Goal: Task Accomplishment & Management: Complete application form

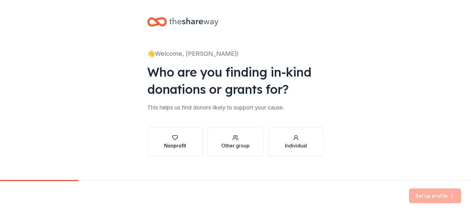
click at [172, 145] on div "Nonprofit" at bounding box center [175, 145] width 22 height 7
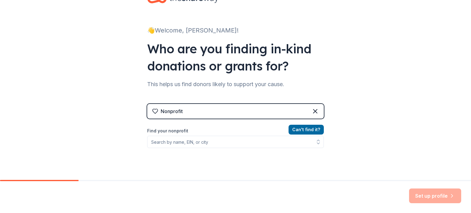
scroll to position [25, 0]
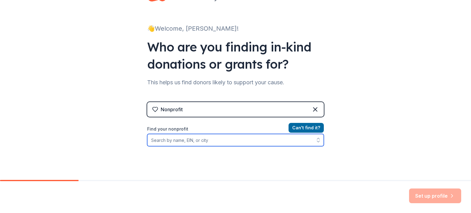
click at [173, 138] on input "Find your nonprofit" at bounding box center [235, 140] width 177 height 12
type input "Rise Above Performing Arts"
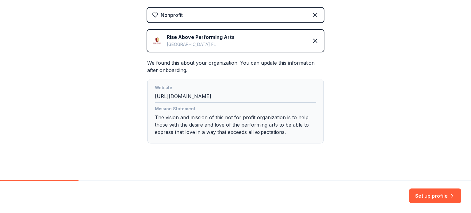
scroll to position [124, 0]
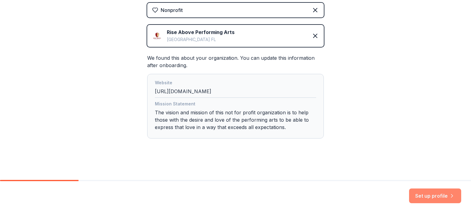
click at [432, 196] on button "Set up profile" at bounding box center [435, 196] width 52 height 15
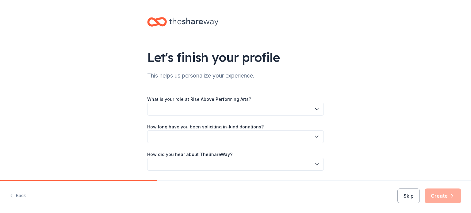
scroll to position [20, 0]
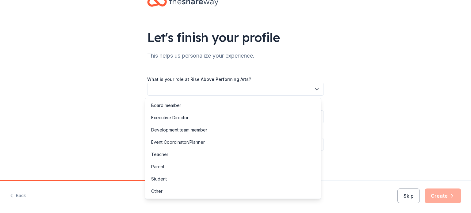
click at [291, 89] on button "button" at bounding box center [235, 89] width 177 height 13
click at [267, 104] on div "Board member" at bounding box center [232, 105] width 173 height 12
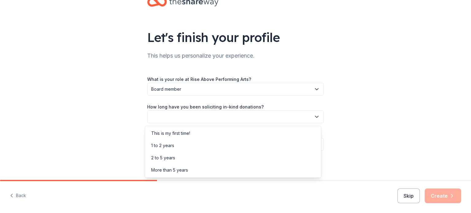
click at [256, 116] on button "button" at bounding box center [235, 116] width 177 height 13
click at [207, 171] on div "More than 5 years" at bounding box center [232, 170] width 173 height 12
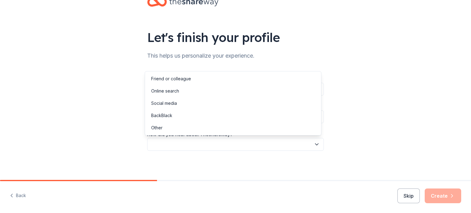
click at [226, 145] on button "button" at bounding box center [235, 144] width 177 height 13
click at [210, 123] on div "Other" at bounding box center [232, 128] width 173 height 12
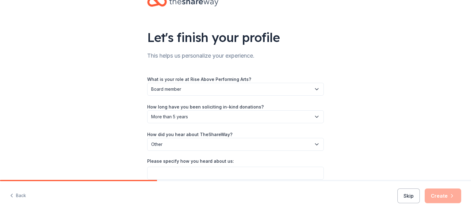
scroll to position [49, 0]
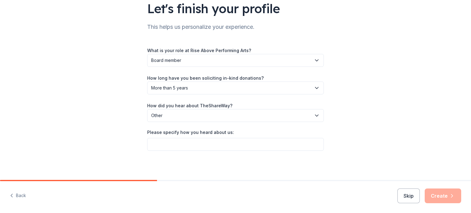
click at [180, 153] on div "Let's finish your profile This helps us personalize your experience. What is yo…" at bounding box center [235, 65] width 196 height 229
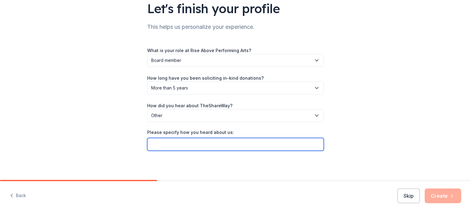
click at [178, 148] on input "Please specify how you heard about us:" at bounding box center [235, 144] width 177 height 13
type input "givebutter"
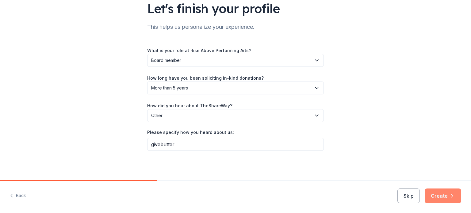
click at [441, 197] on button "Create" at bounding box center [443, 196] width 36 height 15
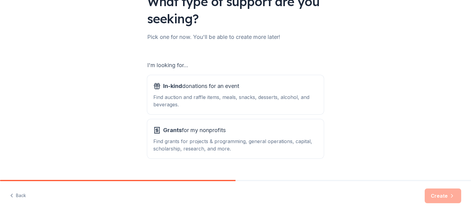
scroll to position [67, 0]
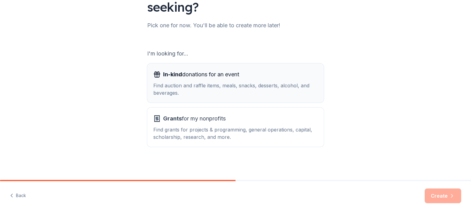
click at [219, 84] on div "Find auction and raffle items, meals, snacks, desserts, alcohol, and beverages." at bounding box center [235, 89] width 164 height 15
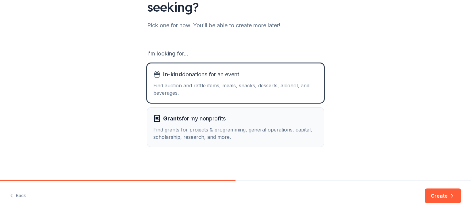
click at [212, 116] on span "Grants for my nonprofits" at bounding box center [194, 119] width 63 height 10
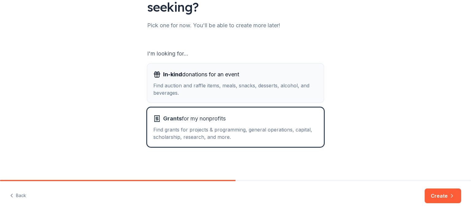
click at [217, 84] on div "Find auction and raffle items, meals, snacks, desserts, alcohol, and beverages." at bounding box center [235, 89] width 164 height 15
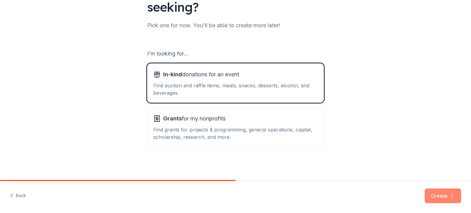
click at [440, 195] on button "Create" at bounding box center [443, 196] width 36 height 15
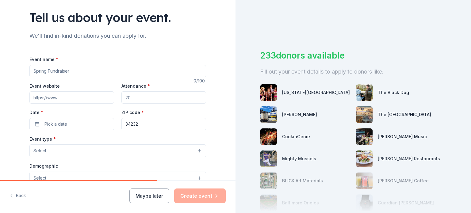
scroll to position [42, 0]
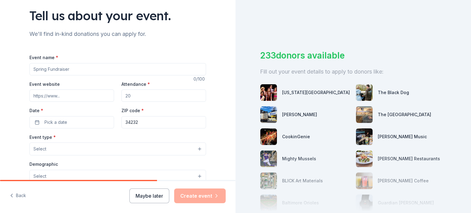
click at [101, 69] on input "Event name *" at bounding box center [117, 69] width 177 height 12
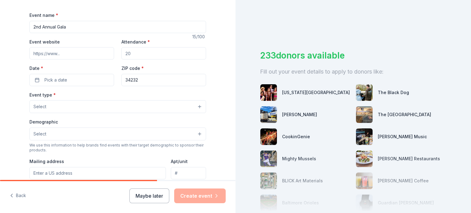
scroll to position [88, 0]
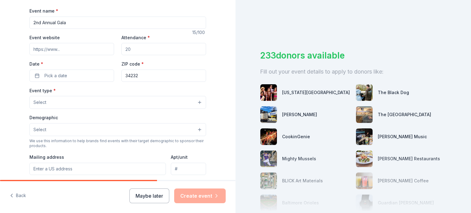
type input "2nd Annual Gala"
click at [126, 50] on input "Attendance *" at bounding box center [163, 49] width 85 height 12
type input "1"
type input "50"
click at [70, 78] on button "Pick a date" at bounding box center [71, 76] width 85 height 12
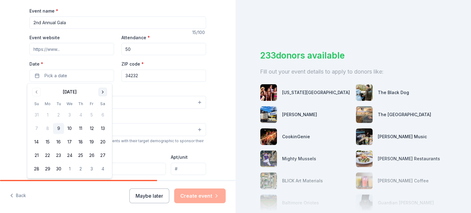
click at [103, 93] on button "Go to next month" at bounding box center [102, 92] width 9 height 9
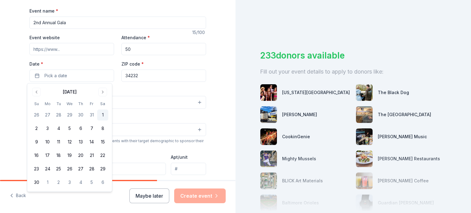
click at [101, 112] on button "1" at bounding box center [102, 114] width 11 height 11
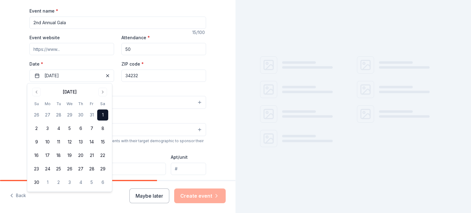
click at [132, 77] on input "34232" at bounding box center [163, 76] width 85 height 12
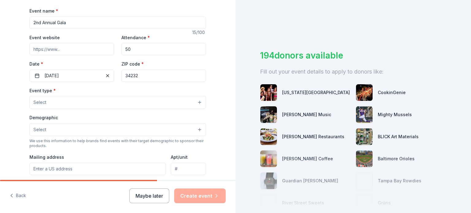
click at [132, 77] on input "34232" at bounding box center [163, 76] width 85 height 12
type input "34239"
click at [48, 51] on input "Event website" at bounding box center [71, 49] width 85 height 12
paste input "[URL][DOMAIN_NAME]"
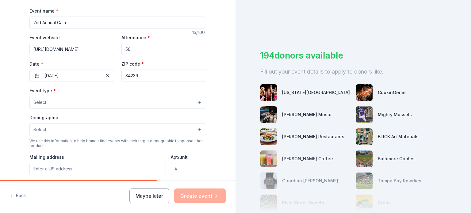
type input "[URL][DOMAIN_NAME]"
click at [52, 103] on button "Select" at bounding box center [117, 102] width 177 height 13
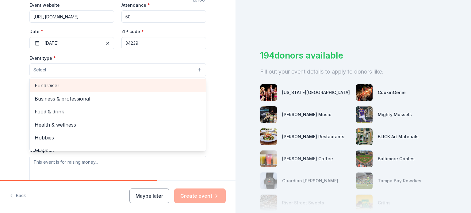
click at [67, 88] on span "Fundraiser" at bounding box center [118, 86] width 166 height 8
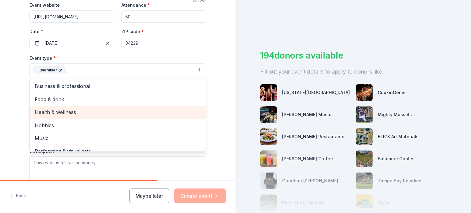
scroll to position [7, 0]
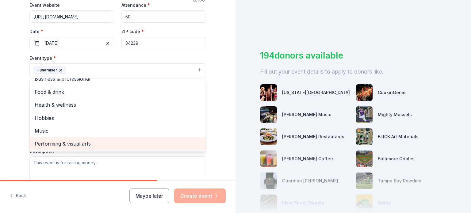
click at [66, 146] on span "Performing & visual arts" at bounding box center [118, 144] width 166 height 8
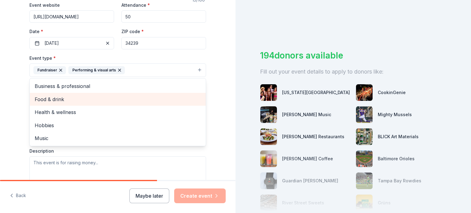
click at [64, 100] on span "Food & drink" at bounding box center [118, 99] width 166 height 8
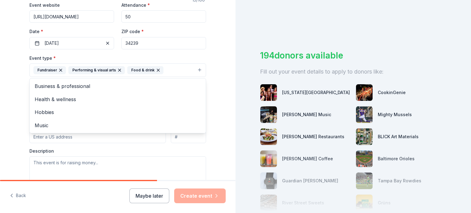
click at [17, 98] on div "Tell us about your event. We'll find in-kind donations you can apply for. Event…" at bounding box center [117, 83] width 235 height 409
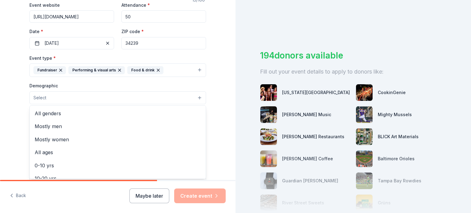
click at [47, 95] on button "Select" at bounding box center [117, 97] width 177 height 13
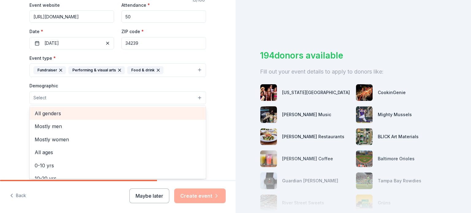
click at [53, 113] on span "All genders" at bounding box center [118, 113] width 166 height 8
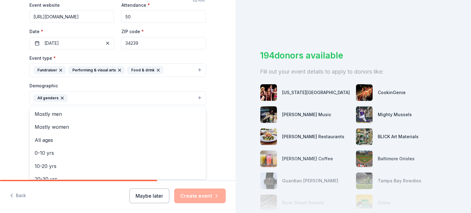
click at [2, 112] on div "Tell us about your event. We'll find in-kind donations you can apply for. Event…" at bounding box center [117, 83] width 235 height 409
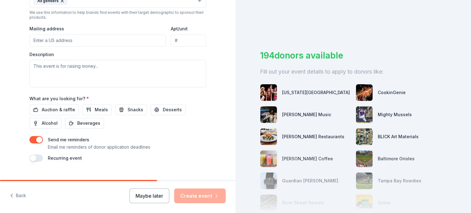
scroll to position [229, 0]
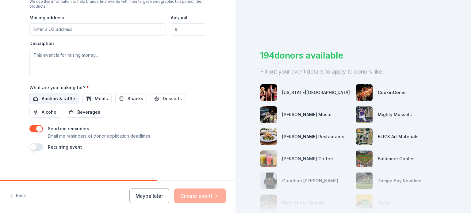
click at [44, 99] on span "Auction & raffle" at bounding box center [58, 98] width 33 height 7
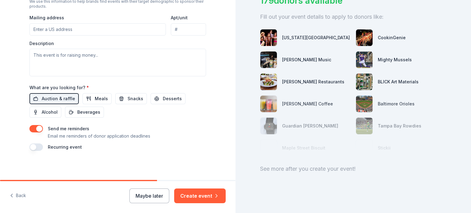
scroll to position [59, 0]
click at [51, 112] on span "Alcohol" at bounding box center [50, 112] width 16 height 7
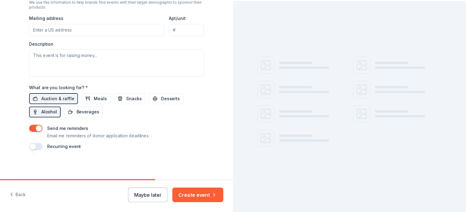
scroll to position [0, 0]
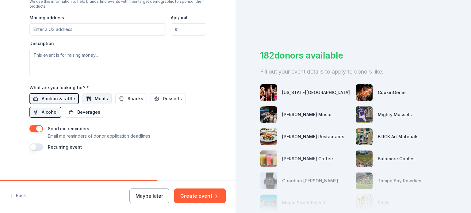
click at [97, 98] on span "Meals" at bounding box center [101, 98] width 13 height 7
click at [90, 111] on span "Beverages" at bounding box center [88, 112] width 23 height 7
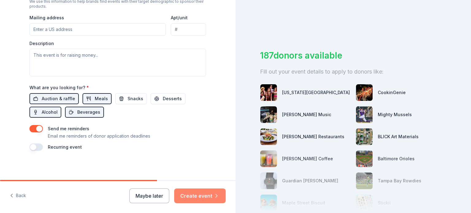
click at [200, 195] on button "Create event" at bounding box center [199, 196] width 51 height 15
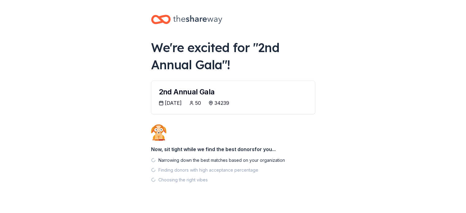
scroll to position [11, 0]
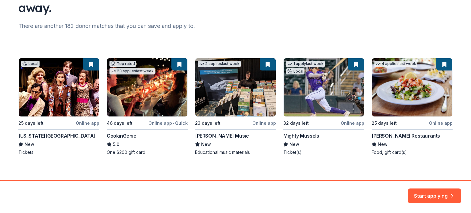
scroll to position [71, 0]
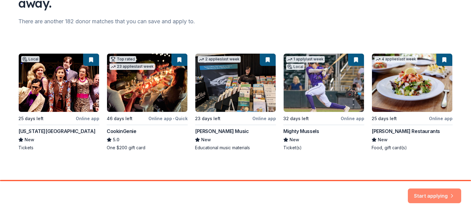
click at [446, 194] on button "Start applying" at bounding box center [434, 193] width 53 height 15
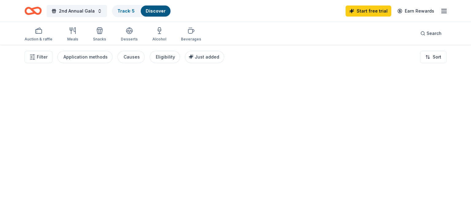
click at [459, 87] on div at bounding box center [235, 129] width 471 height 168
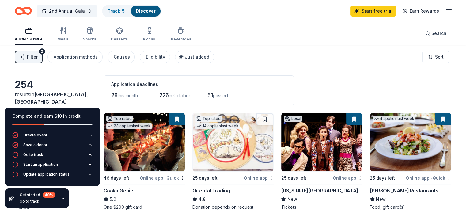
click at [38, 57] on span "Filter" at bounding box center [32, 56] width 11 height 7
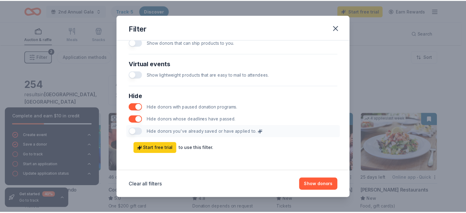
scroll to position [314, 0]
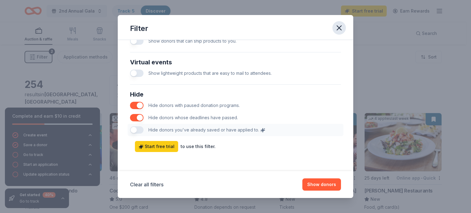
click at [339, 29] on icon "button" at bounding box center [339, 28] width 4 height 4
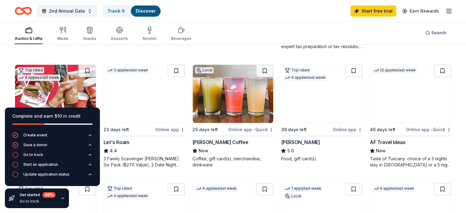
scroll to position [278, 0]
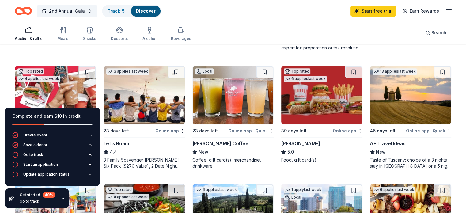
click at [398, 97] on img at bounding box center [410, 95] width 81 height 58
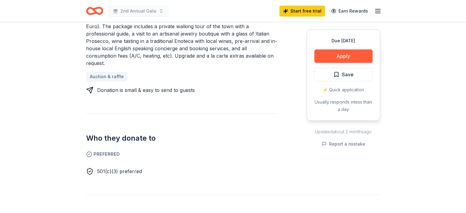
scroll to position [309, 0]
